Goal: Task Accomplishment & Management: Manage account settings

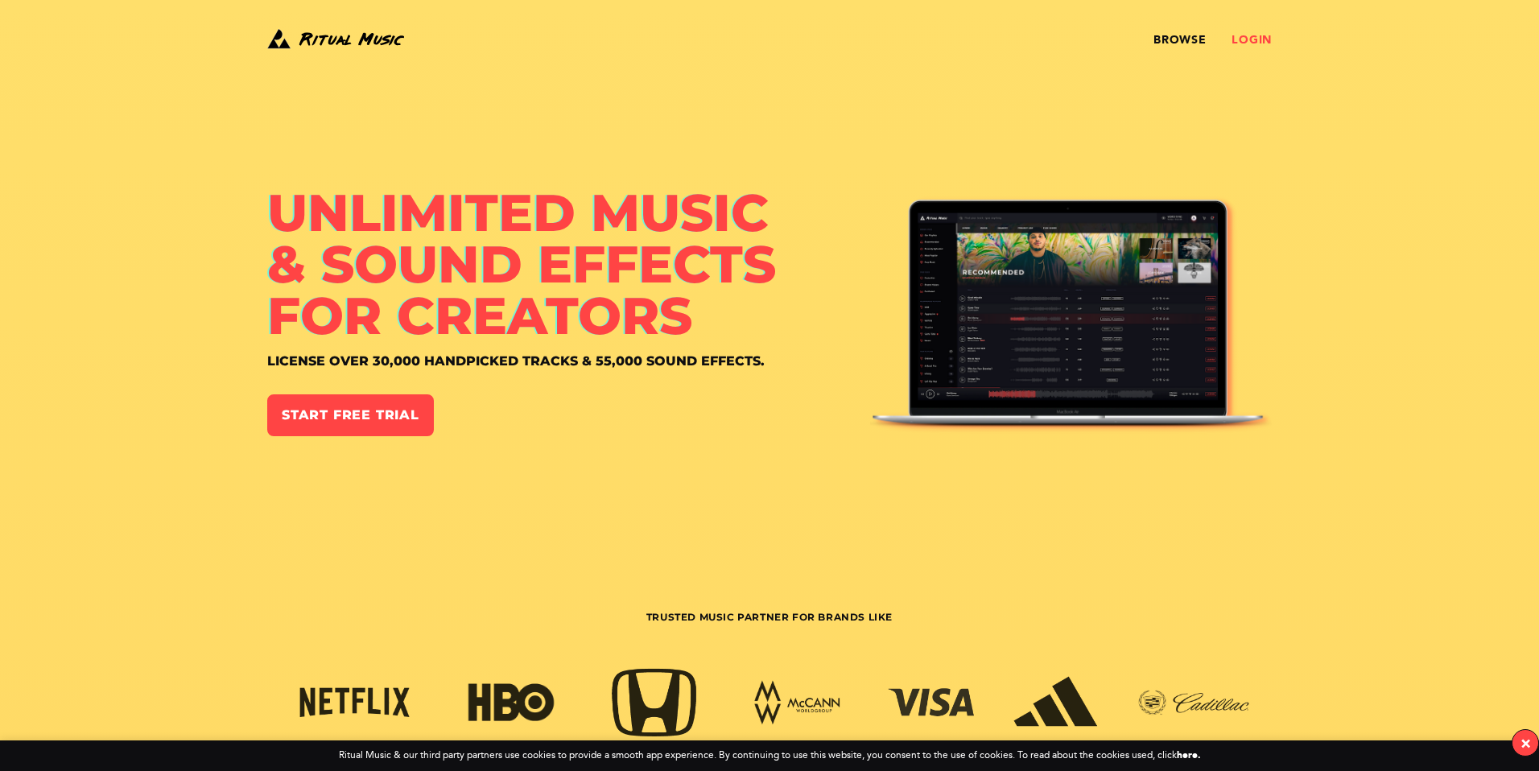
click at [1248, 46] on link "Login" at bounding box center [1251, 40] width 40 height 13
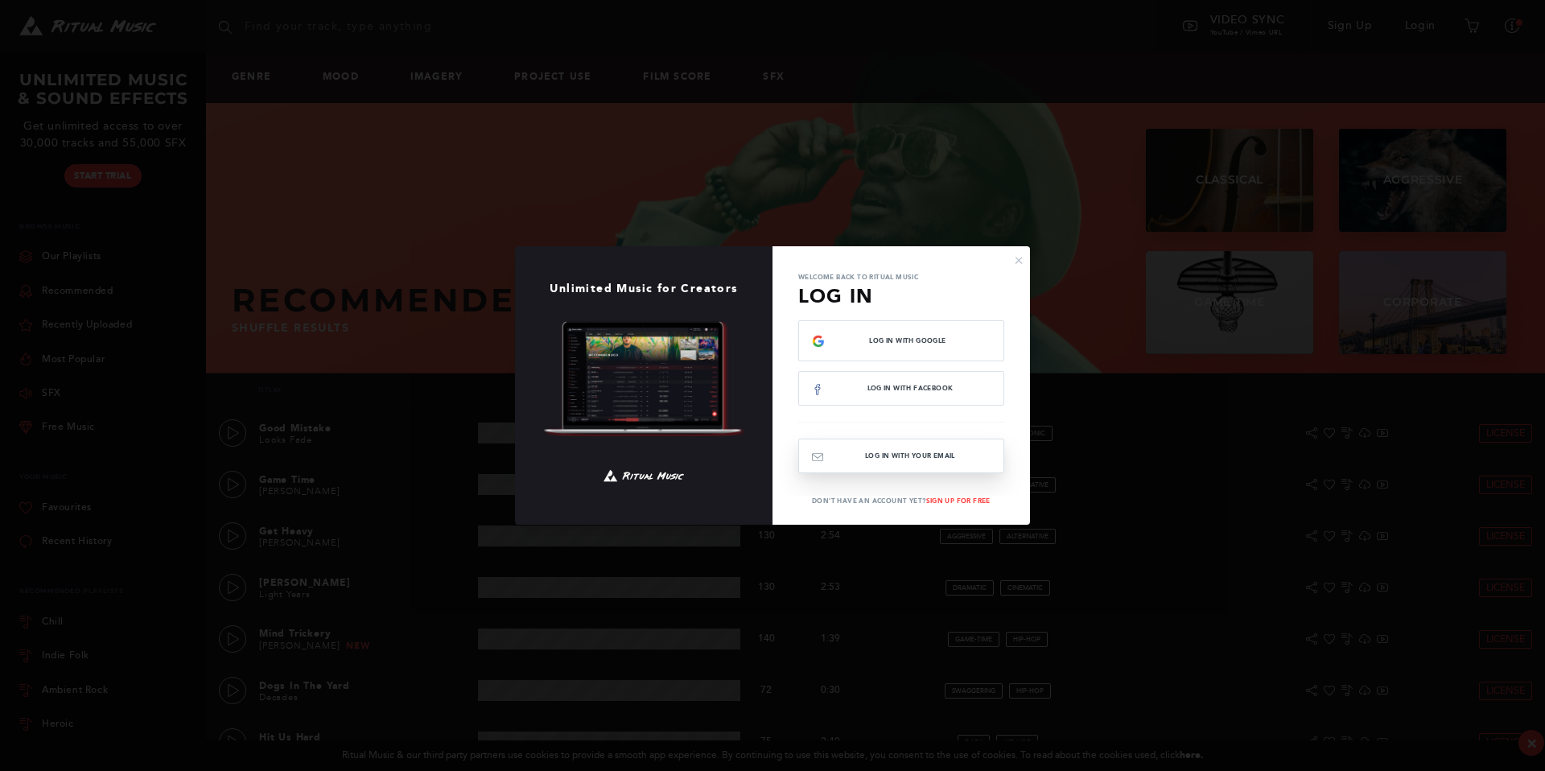
click at [928, 458] on button "Log In with your email" at bounding box center [901, 456] width 206 height 35
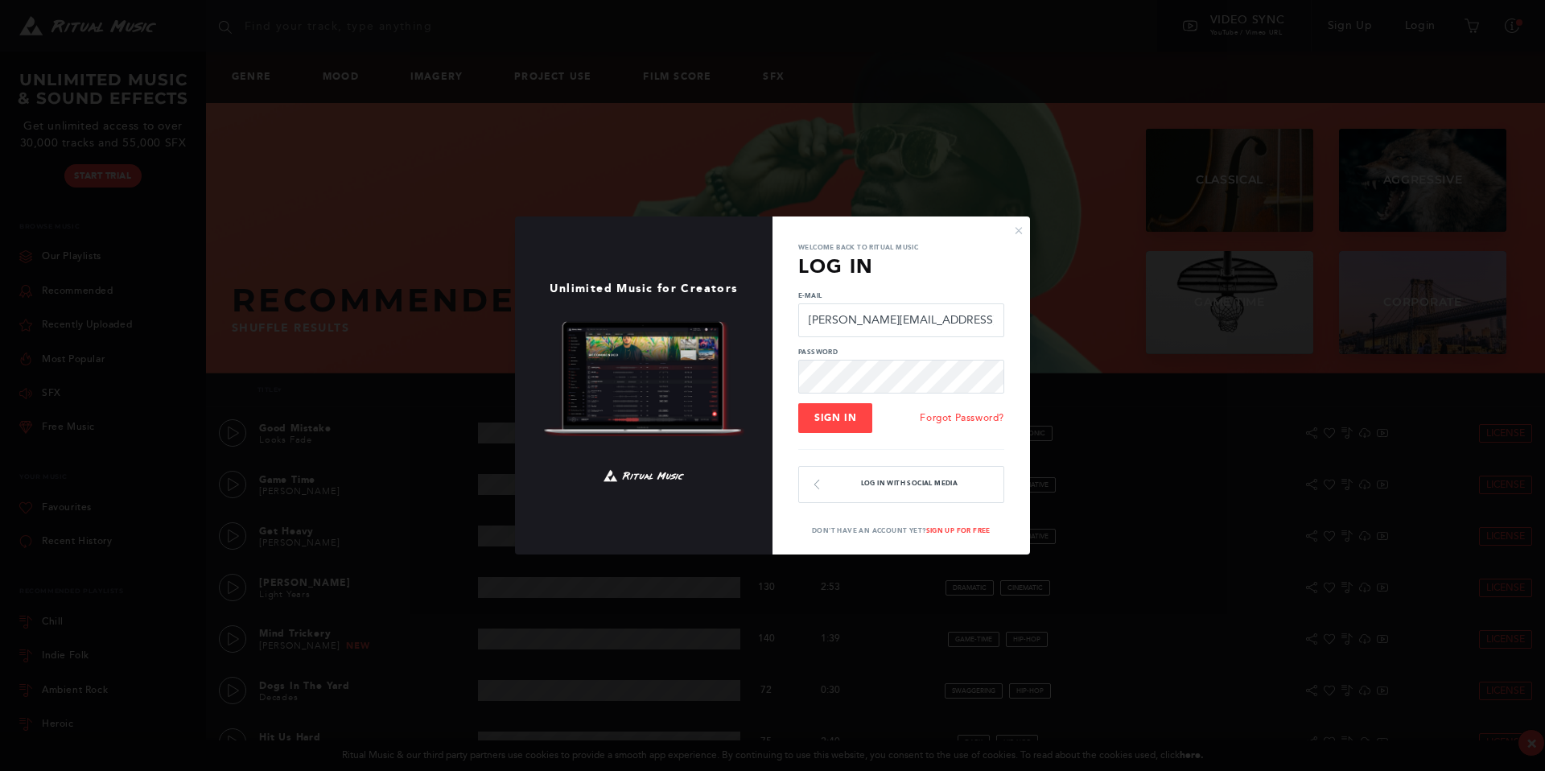
type input "[PERSON_NAME][EMAIL_ADDRESS][DOMAIN_NAME]"
click at [831, 422] on span "Sign In" at bounding box center [836, 417] width 42 height 11
